Goal: Find specific page/section: Find specific page/section

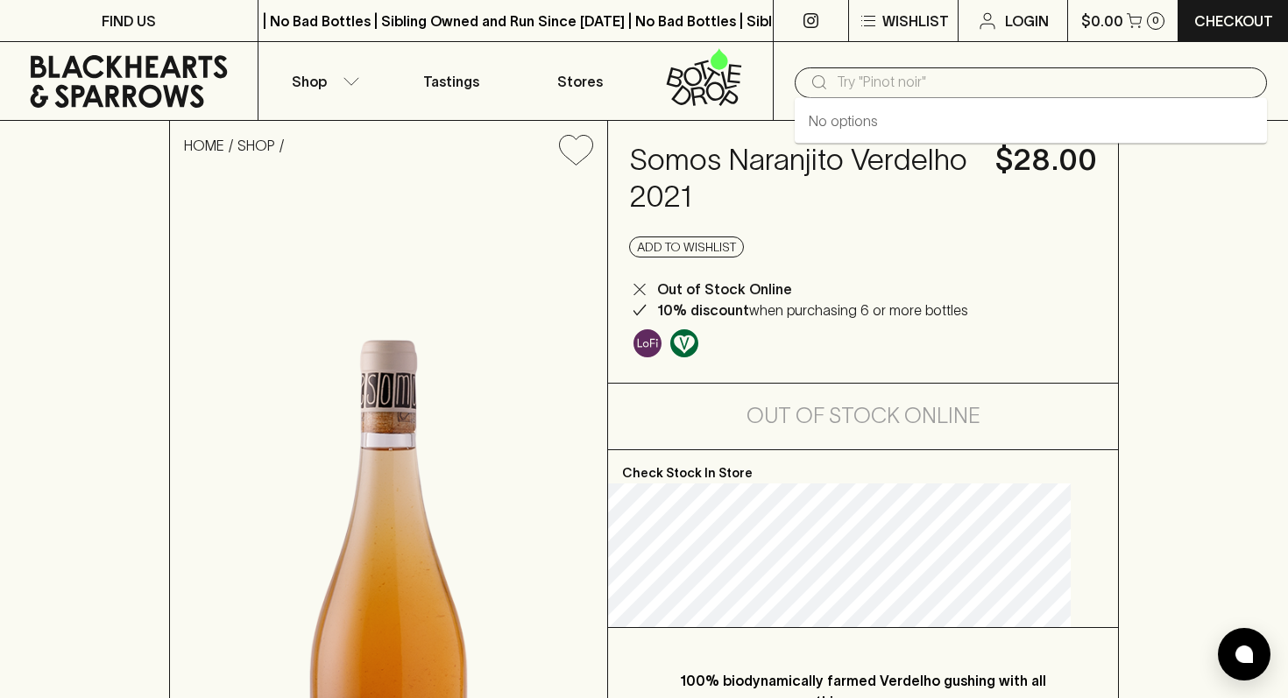
click at [863, 88] on input "text" at bounding box center [1045, 82] width 416 height 28
type input "naranjito"
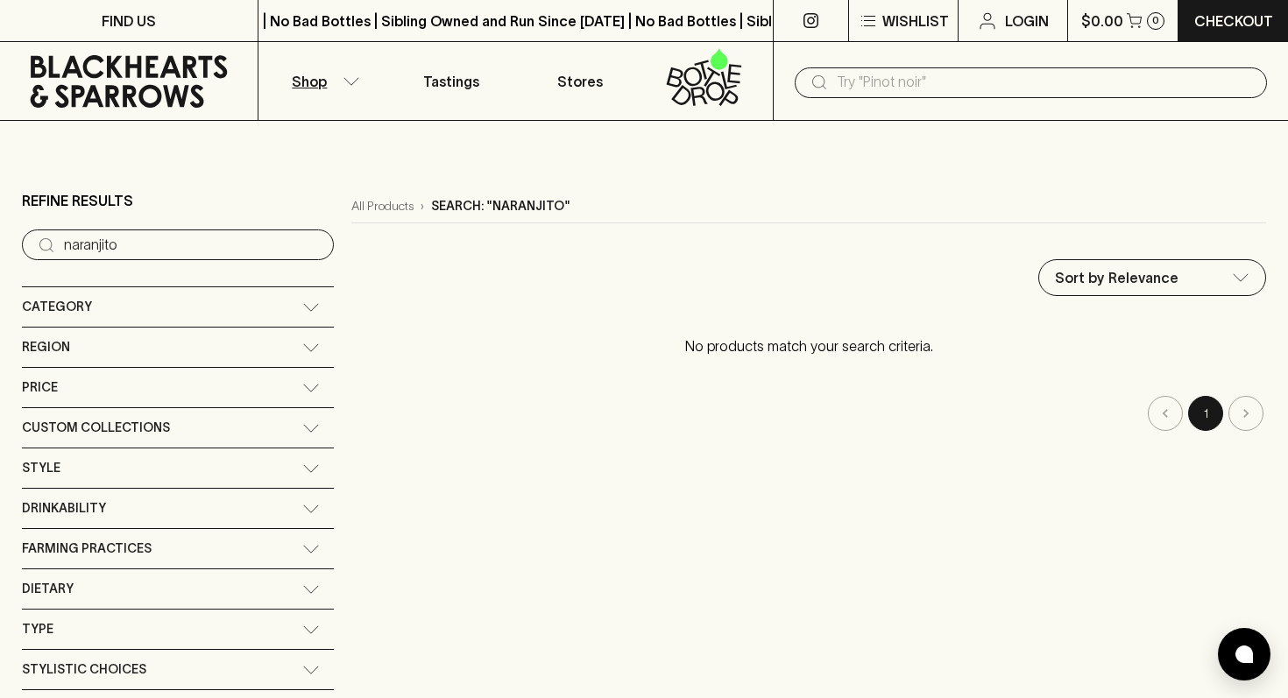
click at [101, 244] on input "naranjito" at bounding box center [192, 245] width 256 height 28
type input "naranjito"
